Goal: Task Accomplishment & Management: Understand process/instructions

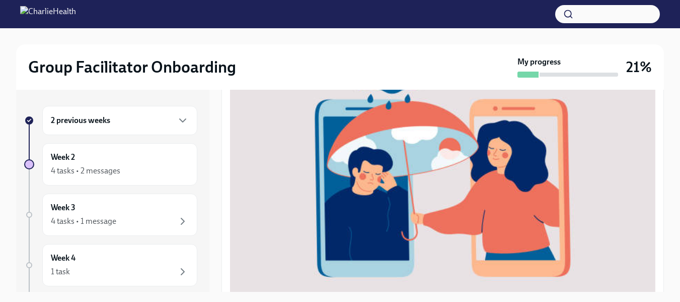
scroll to position [201, 0]
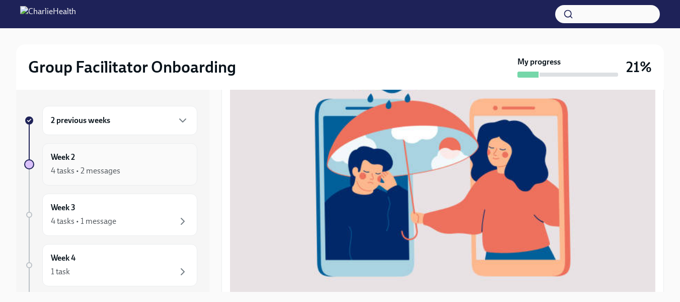
click at [117, 174] on div "4 tasks • 2 messages" at bounding box center [85, 170] width 69 height 11
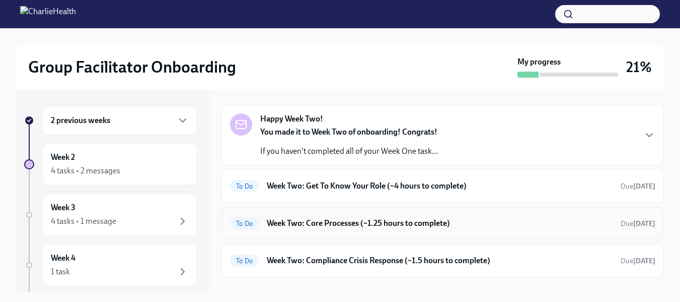
scroll to position [97, 0]
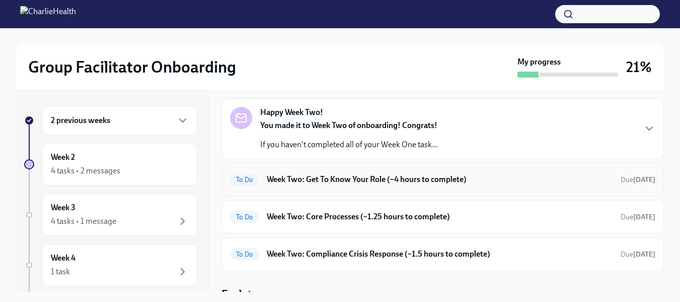
click at [361, 178] on div "To Do Week Two: Get To Know Your Role (~4 hours to complete) Due in 4 days" at bounding box center [443, 179] width 443 height 33
click at [476, 174] on h6 "Week Two: Get To Know Your Role (~4 hours to complete)" at bounding box center [440, 179] width 346 height 11
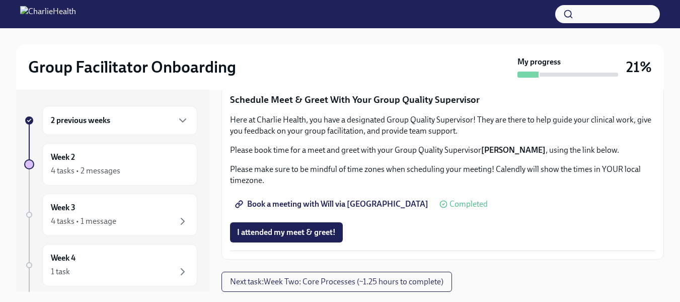
scroll to position [1040, 0]
click at [308, 229] on span "I attended my meet & greet!" at bounding box center [286, 232] width 99 height 10
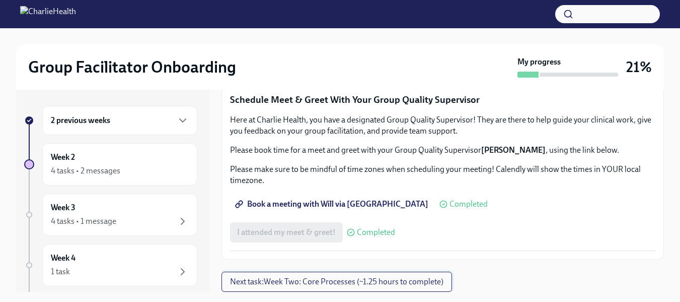
click at [371, 278] on span "Next task : Week Two: Core Processes (~1.25 hours to complete)" at bounding box center [336, 281] width 213 height 10
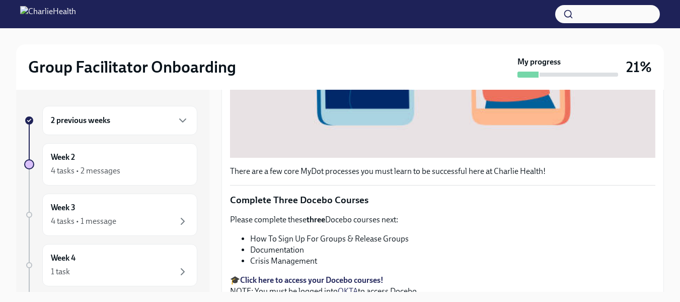
scroll to position [403, 0]
